Goal: Task Accomplishment & Management: Manage account settings

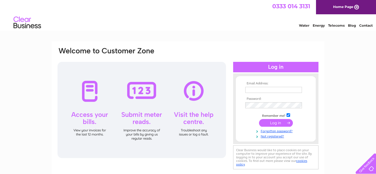
type input "[EMAIL_ADDRESS][DOMAIN_NAME]"
click at [276, 124] on input "submit" at bounding box center [276, 123] width 34 height 8
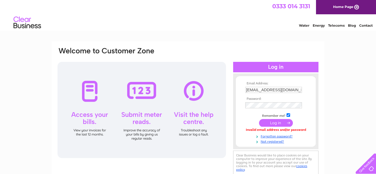
click at [275, 125] on input "submit" at bounding box center [276, 123] width 34 height 8
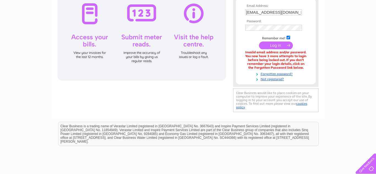
scroll to position [78, 0]
click at [286, 74] on link "Forgotten password?" at bounding box center [277, 73] width 63 height 5
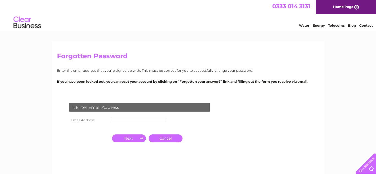
click at [118, 120] on input "text" at bounding box center [139, 120] width 57 height 6
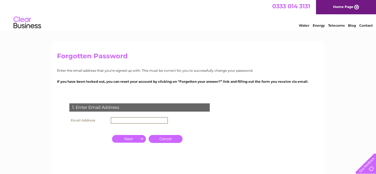
type input "[EMAIL_ADDRESS][DOMAIN_NAME]"
click at [134, 139] on input "button" at bounding box center [129, 139] width 34 height 8
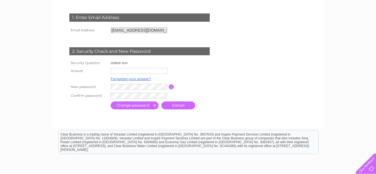
scroll to position [90, 0]
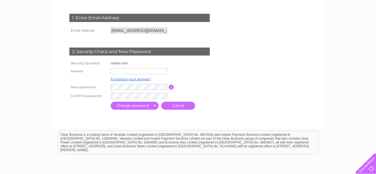
click at [120, 71] on input "text" at bounding box center [139, 71] width 57 height 6
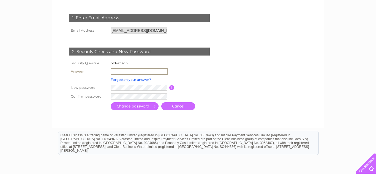
type input "bradley"
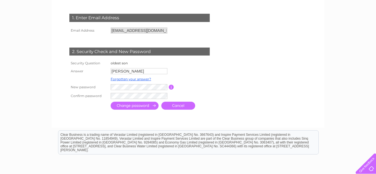
click at [139, 107] on input "submit" at bounding box center [135, 106] width 48 height 8
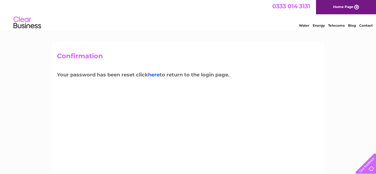
click at [155, 74] on link "here" at bounding box center [154, 75] width 12 height 6
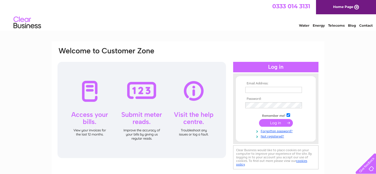
type input "[EMAIL_ADDRESS][DOMAIN_NAME]"
click at [279, 123] on input "submit" at bounding box center [276, 123] width 34 height 8
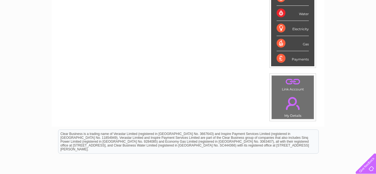
scroll to position [131, 0]
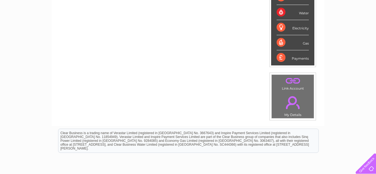
click at [281, 58] on div "Payments" at bounding box center [293, 57] width 32 height 15
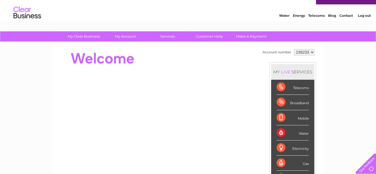
scroll to position [0, 0]
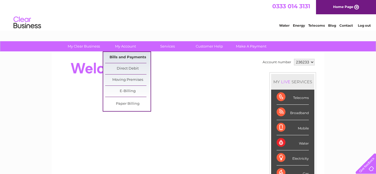
click at [124, 56] on link "Bills and Payments" at bounding box center [127, 57] width 45 height 11
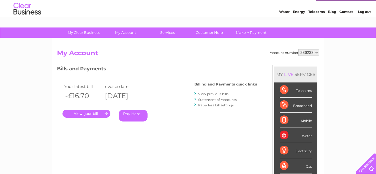
scroll to position [13, 0]
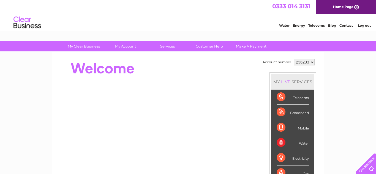
scroll to position [1, 0]
click at [320, 26] on link "Telecoms" at bounding box center [317, 25] width 17 height 4
